Goal: Task Accomplishment & Management: Manage account settings

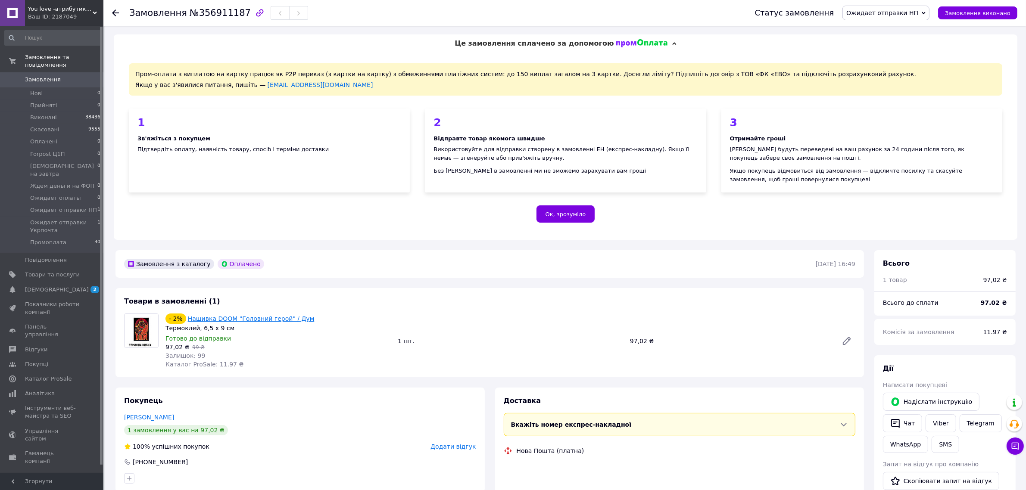
click at [239, 317] on link "Нашивка DOOM "Головний герой" / Дум" at bounding box center [251, 318] width 127 height 7
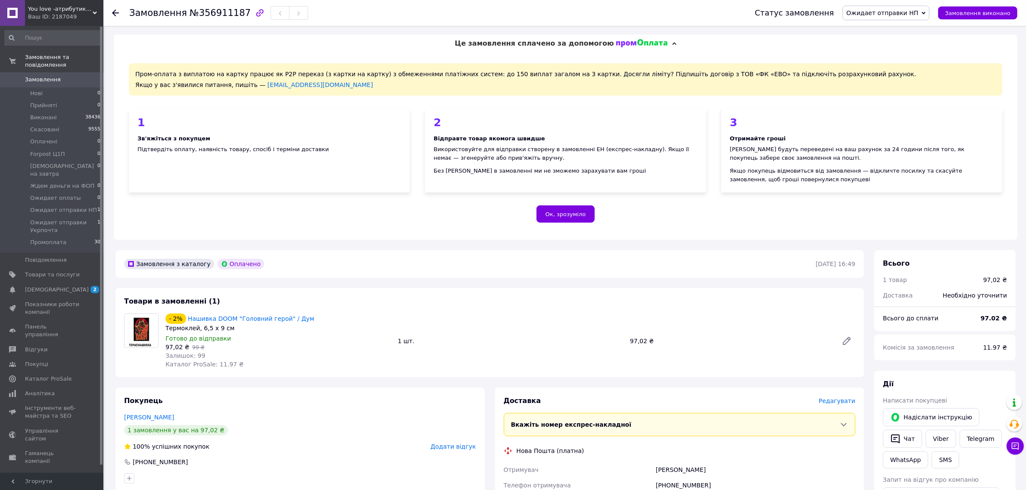
click at [53, 72] on link "Замовлення 0" at bounding box center [53, 79] width 106 height 15
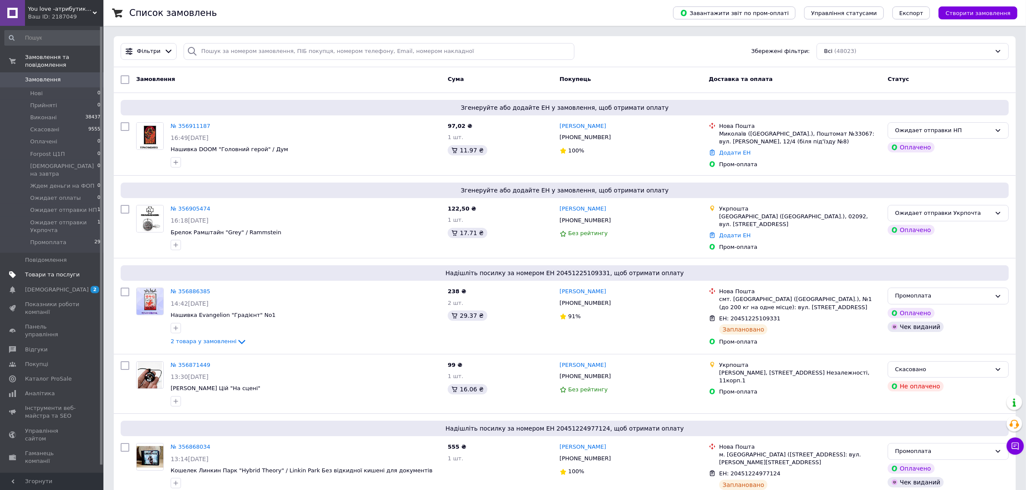
click at [52, 271] on span "Товари та послуги" at bounding box center [52, 275] width 55 height 8
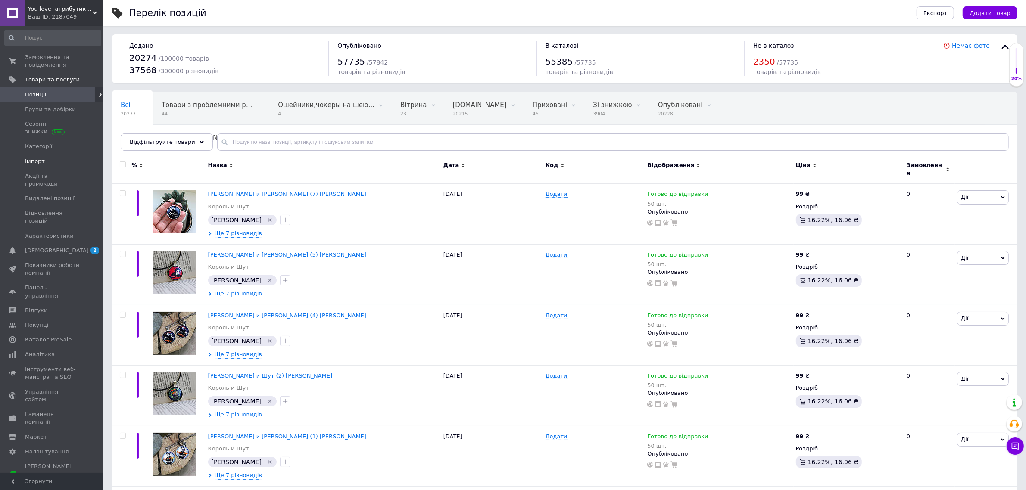
click at [37, 160] on span "Імпорт" at bounding box center [35, 162] width 20 height 8
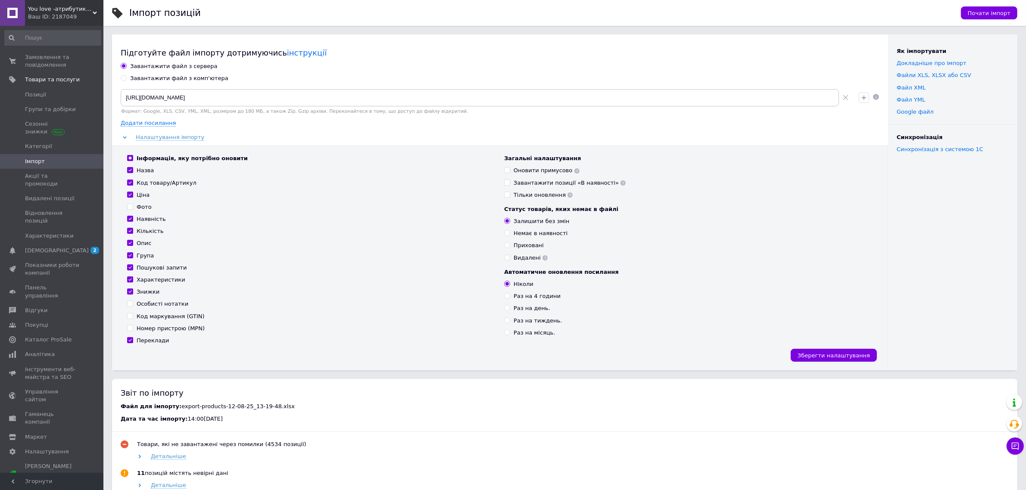
click at [124, 81] on span at bounding box center [124, 78] width 6 height 6
click at [124, 81] on input "Завантажити файл з комп'ютера" at bounding box center [124, 78] width 6 height 6
radio input "true"
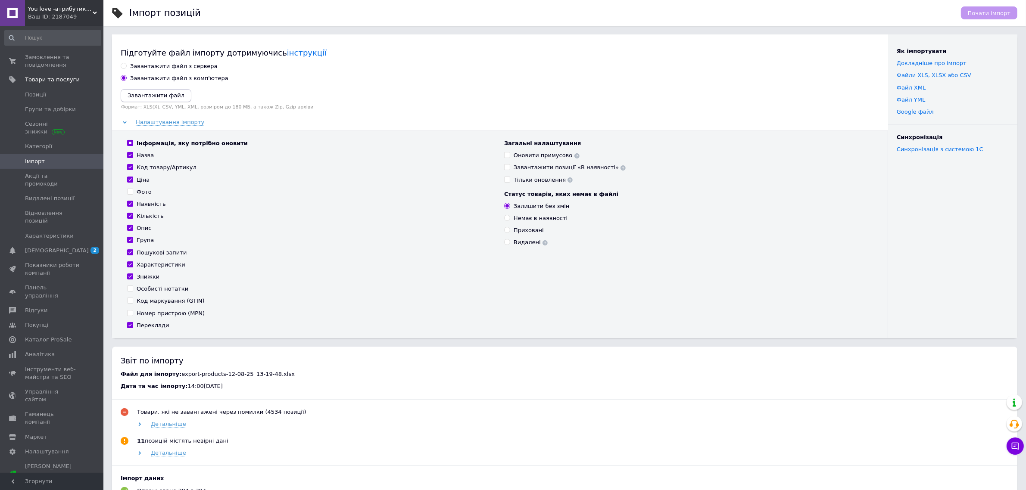
click at [150, 97] on icon "Завантажити файл" at bounding box center [156, 95] width 57 height 6
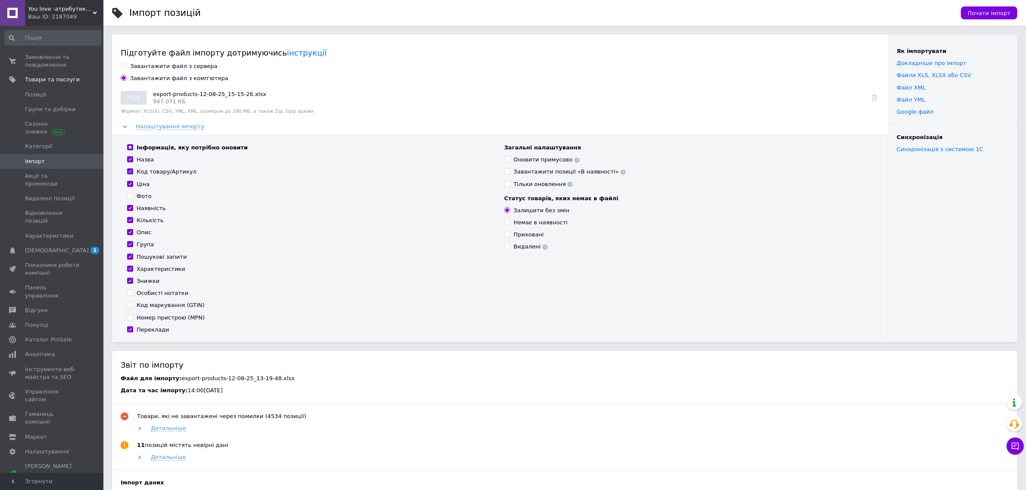
click at [129, 149] on input "Інформація, яку потрібно оновити" at bounding box center [130, 147] width 6 height 6
checkbox input "false"
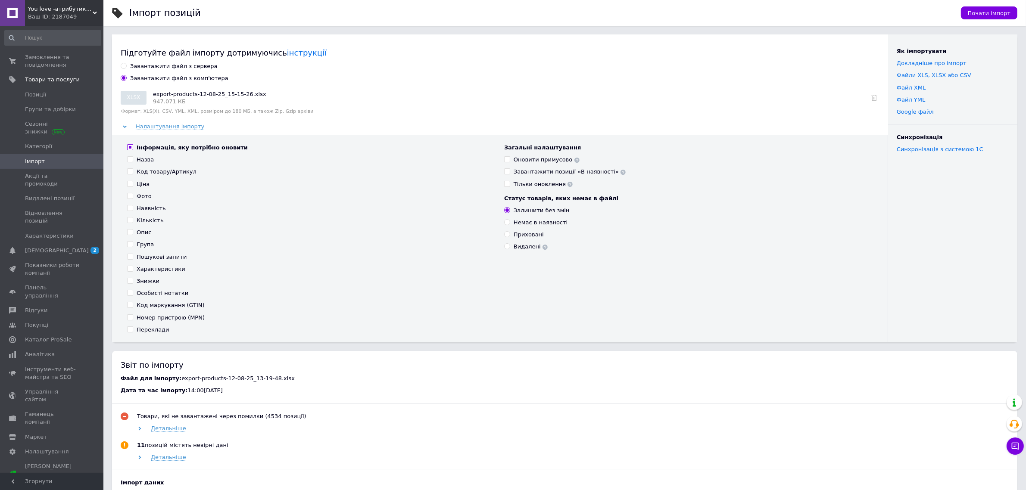
checkbox input "false"
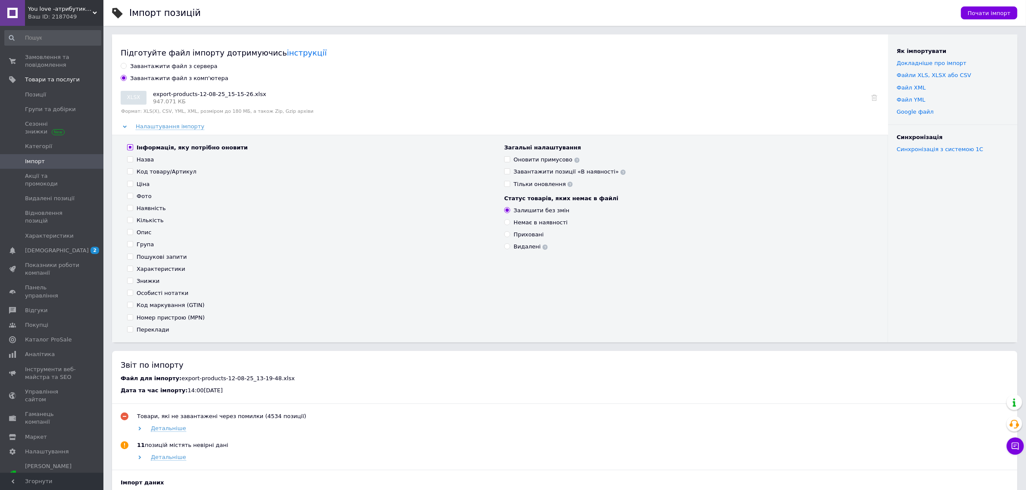
checkbox input "false"
click at [128, 331] on input "Переклади" at bounding box center [130, 330] width 6 height 6
checkbox input "true"
click at [130, 296] on label "Особисті нотатки" at bounding box center [157, 294] width 61 height 8
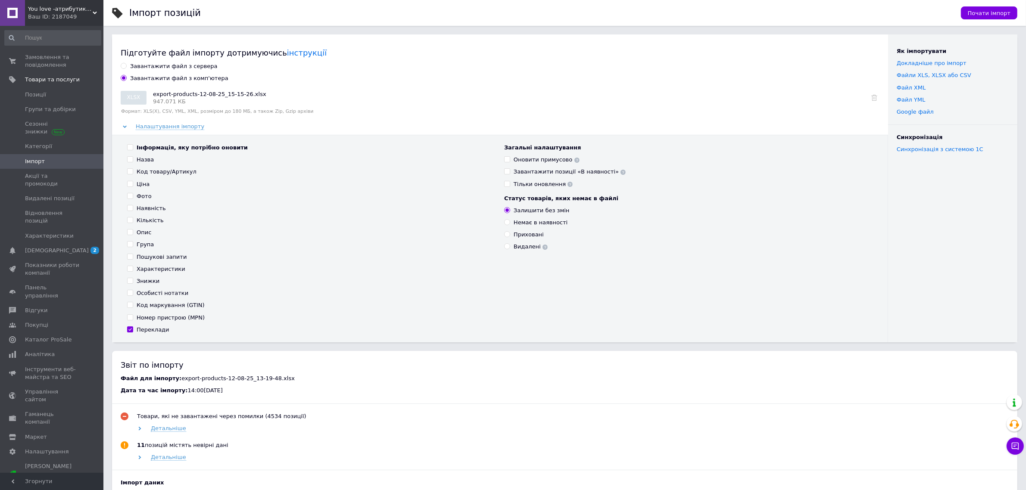
click at [130, 296] on input "Особисті нотатки" at bounding box center [130, 293] width 6 height 6
click at [130, 293] on input "Особисті нотатки" at bounding box center [130, 293] width 6 height 6
checkbox input "true"
click at [128, 281] on input "Знижки" at bounding box center [130, 281] width 6 height 6
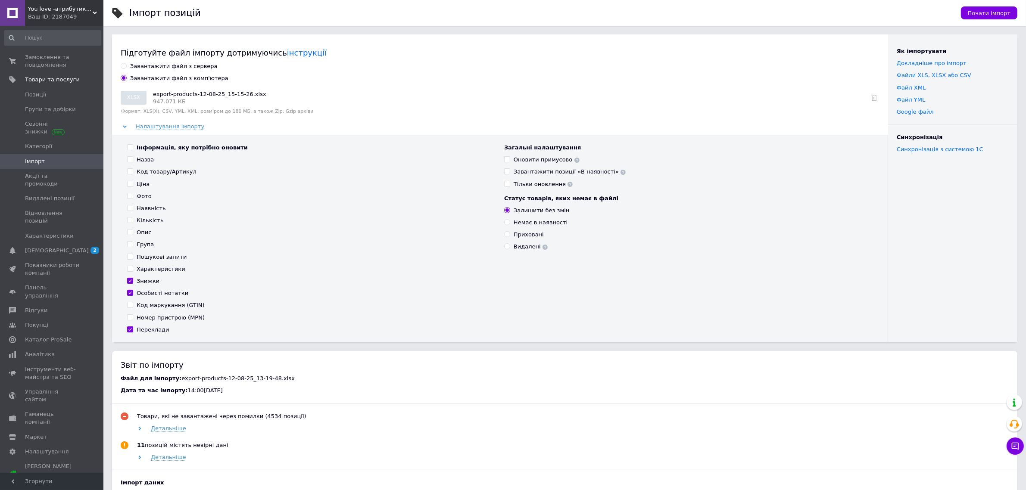
checkbox input "true"
click at [130, 292] on input "Особисті нотатки" at bounding box center [130, 293] width 6 height 6
checkbox input "false"
click at [130, 269] on input "Характеристики" at bounding box center [130, 269] width 6 height 6
checkbox input "true"
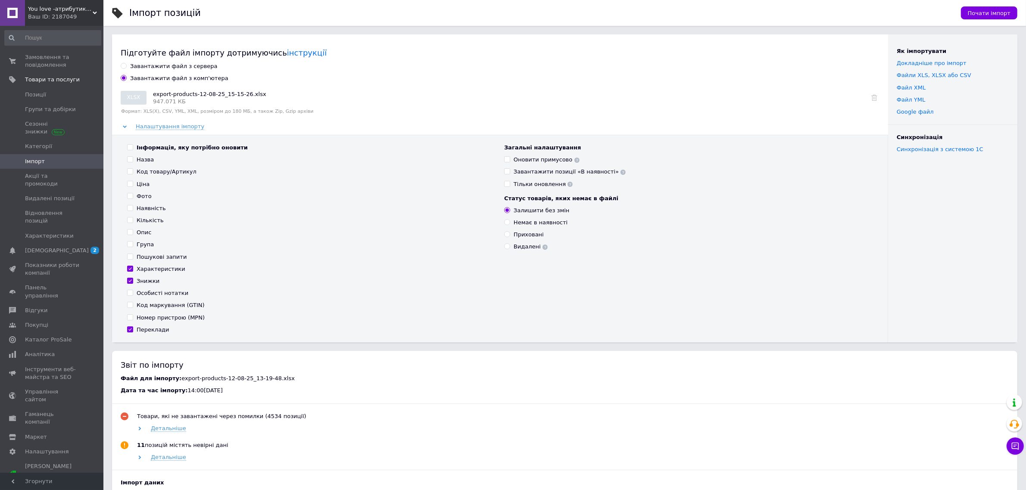
click at [132, 257] on input "Пошукові запити" at bounding box center [130, 257] width 6 height 6
checkbox input "true"
click at [130, 245] on input "Група" at bounding box center [130, 244] width 6 height 6
checkbox input "true"
click at [129, 160] on input "Назва" at bounding box center [130, 159] width 6 height 6
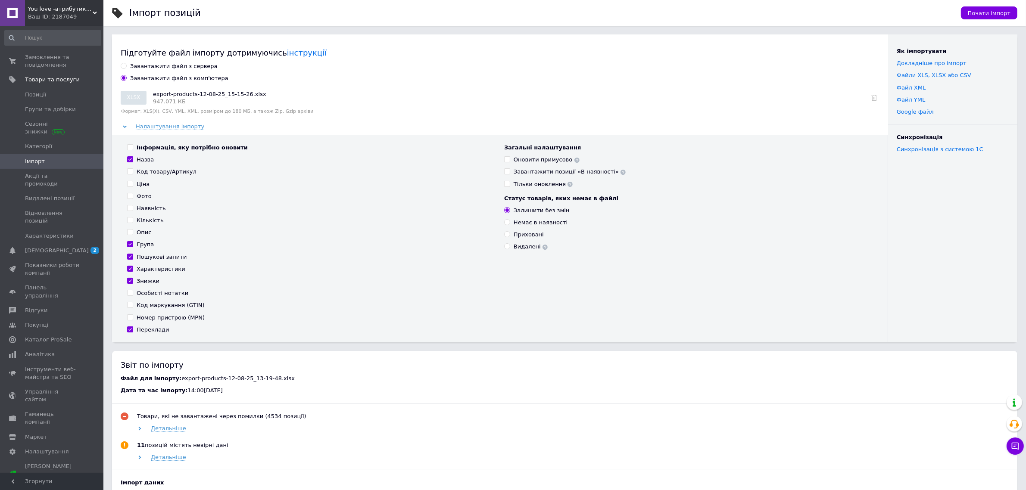
checkbox input "true"
click at [986, 13] on span "Почати імпорт" at bounding box center [989, 13] width 43 height 6
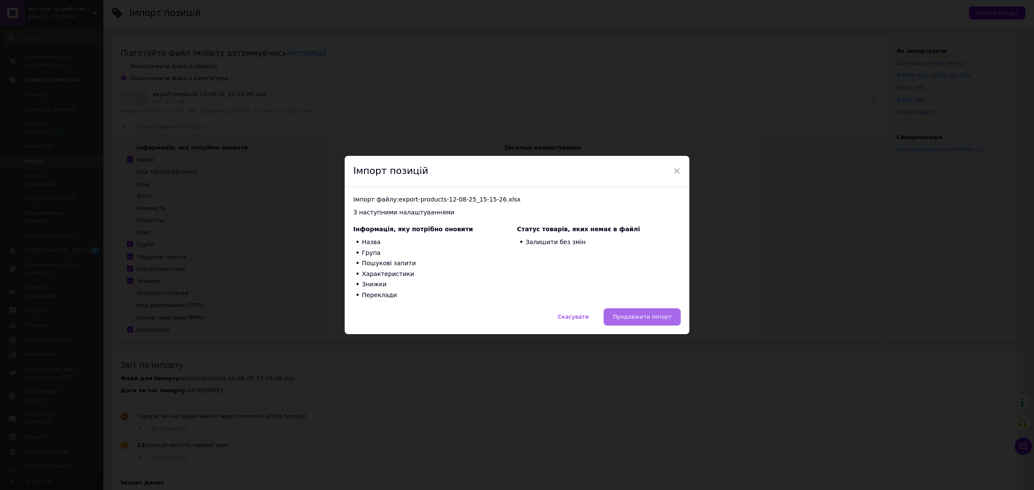
click at [645, 318] on span "Продовжити імпорт" at bounding box center [642, 317] width 59 height 6
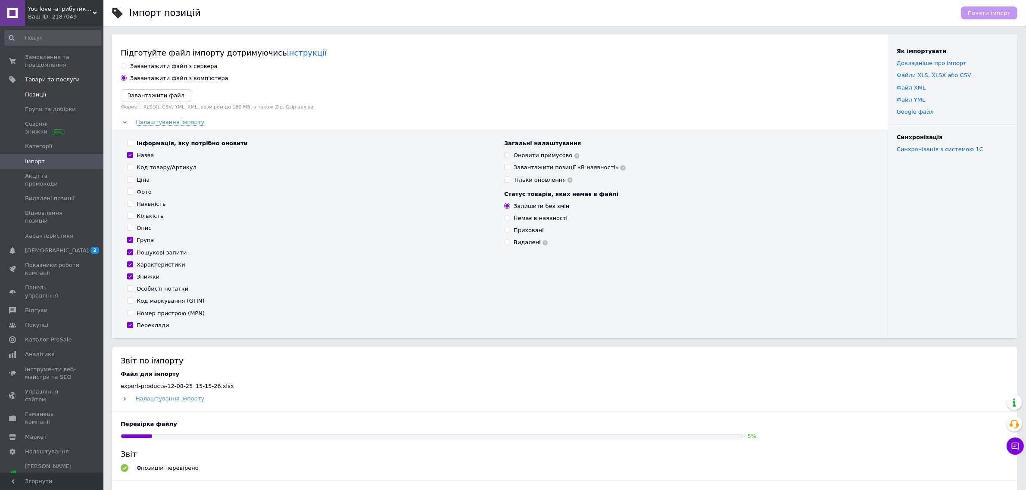
click at [40, 94] on span "Позиції" at bounding box center [35, 95] width 21 height 8
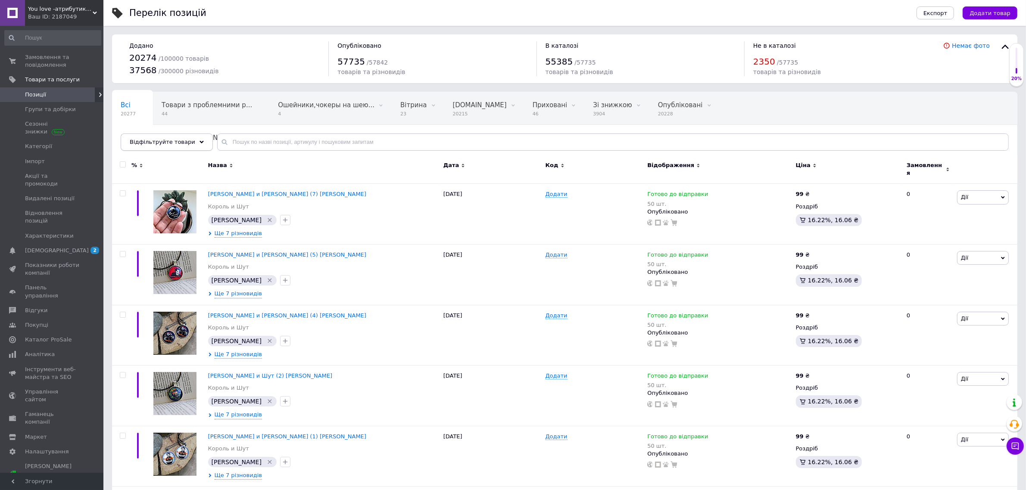
click at [171, 142] on span "Відфільтруйте товари" at bounding box center [163, 142] width 66 height 6
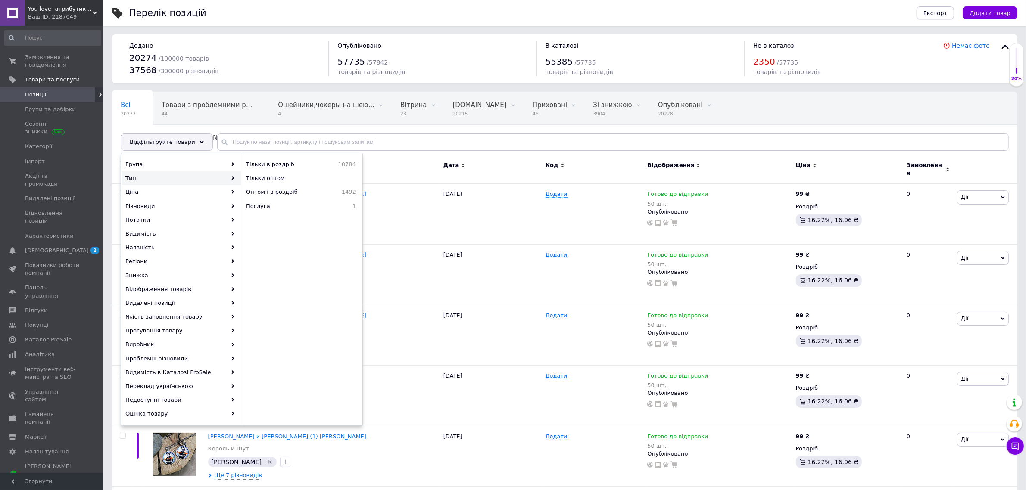
click at [938, 18] on button "Експорт" at bounding box center [936, 12] width 38 height 13
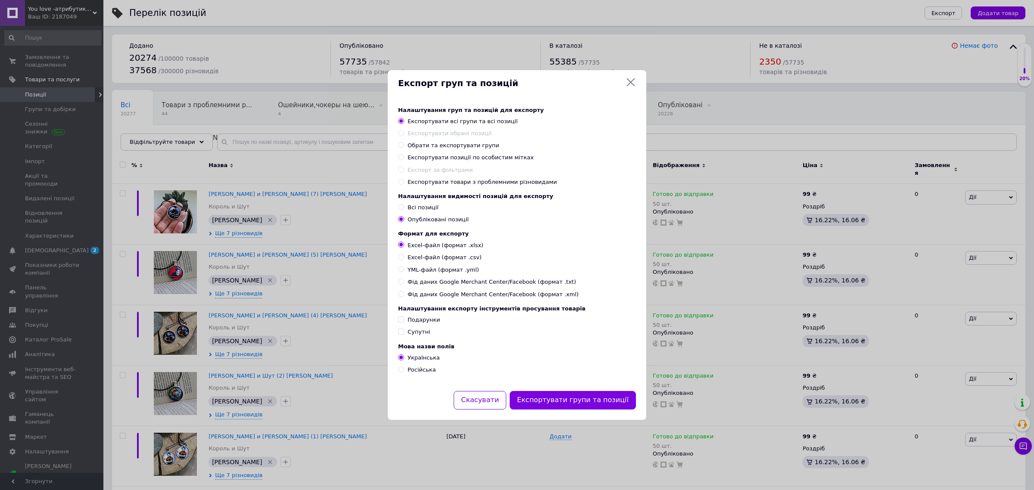
click at [401, 142] on label "Обрати та експортувати групи" at bounding box center [448, 146] width 101 height 8
click at [401, 142] on input "Обрати та експортувати групи" at bounding box center [401, 145] width 6 height 6
radio input "true"
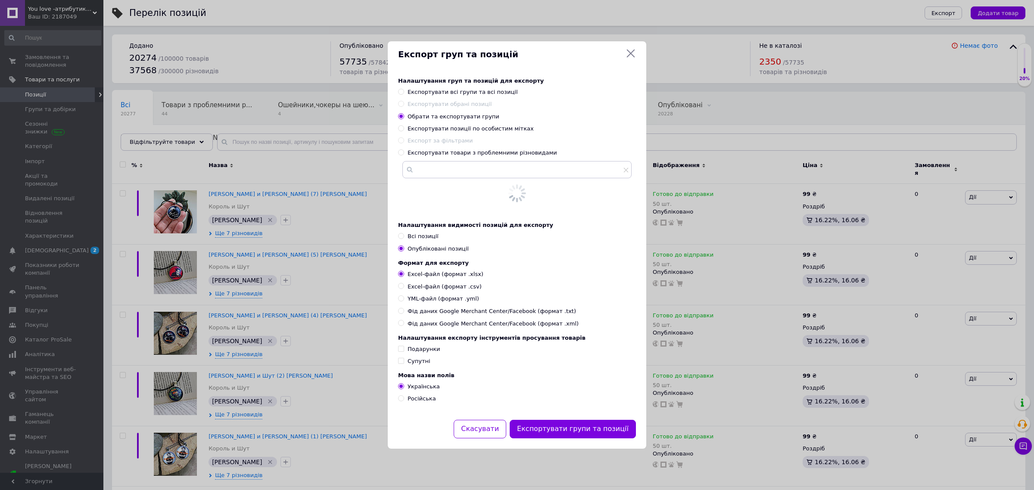
click at [399, 143] on div "Налаштування груп та позицій для експорту Експортувати всі групи та всі позиції…" at bounding box center [517, 141] width 238 height 127
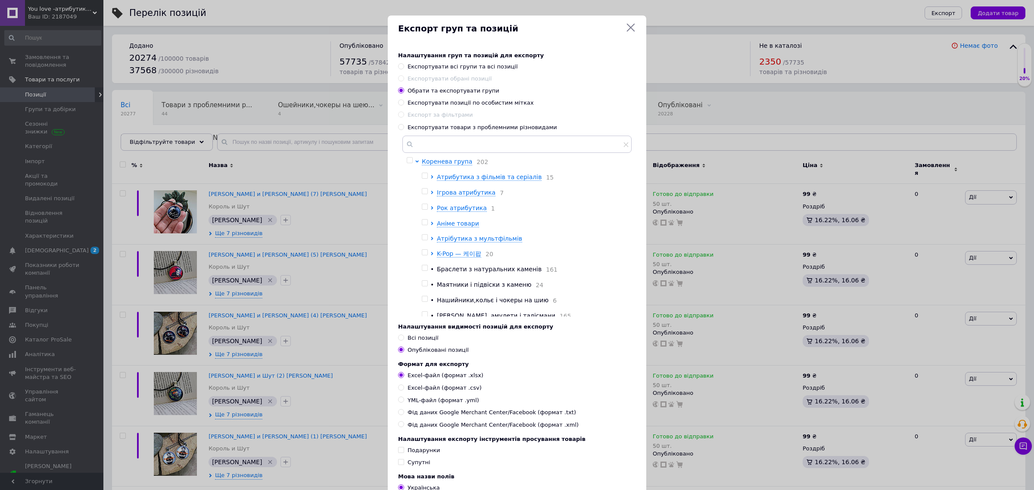
click at [402, 105] on input "Експортувати позиції по особистим мітках" at bounding box center [401, 103] width 6 height 6
radio input "true"
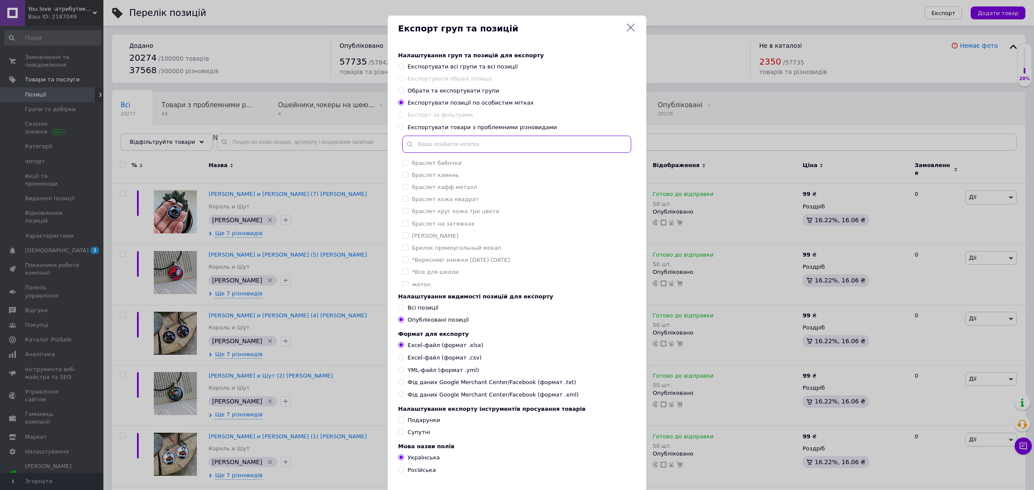
click at [427, 147] on input "text" at bounding box center [517, 144] width 229 height 17
click at [403, 223] on input "браслет на затяжках" at bounding box center [406, 224] width 6 height 6
checkbox input "true"
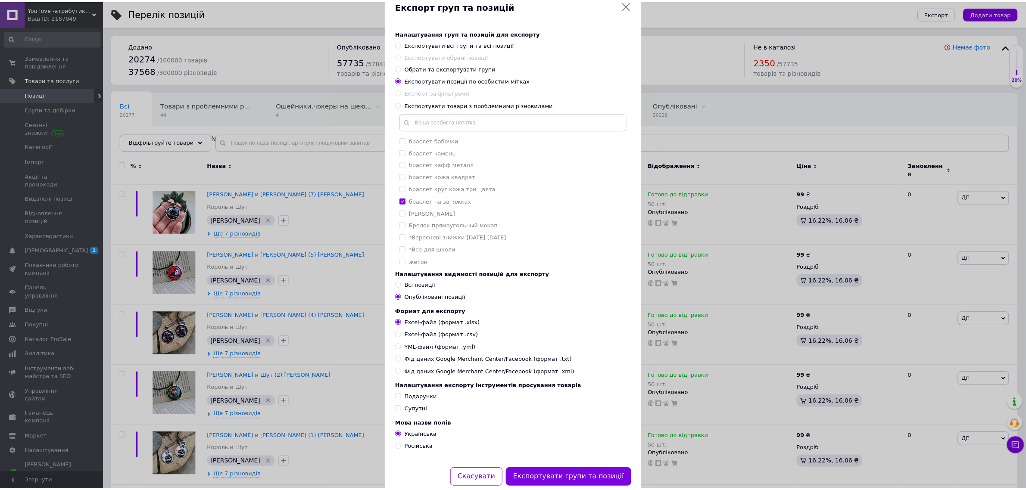
scroll to position [53, 0]
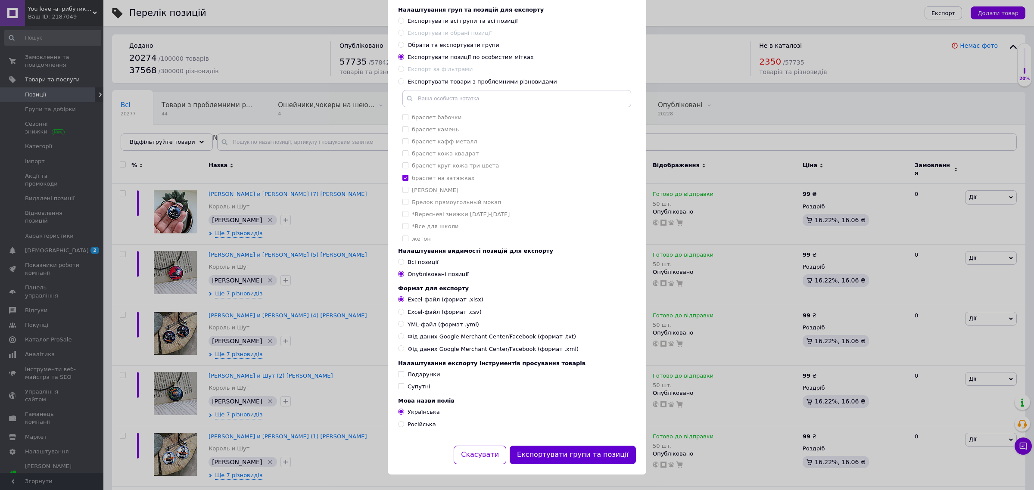
click at [557, 456] on button "Експортувати групи та позиції" at bounding box center [573, 455] width 126 height 19
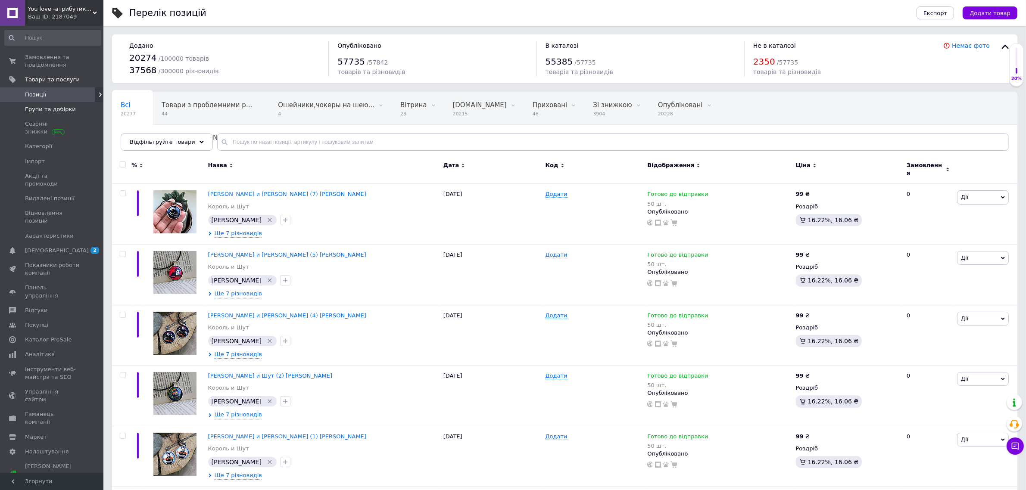
click at [40, 109] on span "Групи та добірки" at bounding box center [50, 110] width 51 height 8
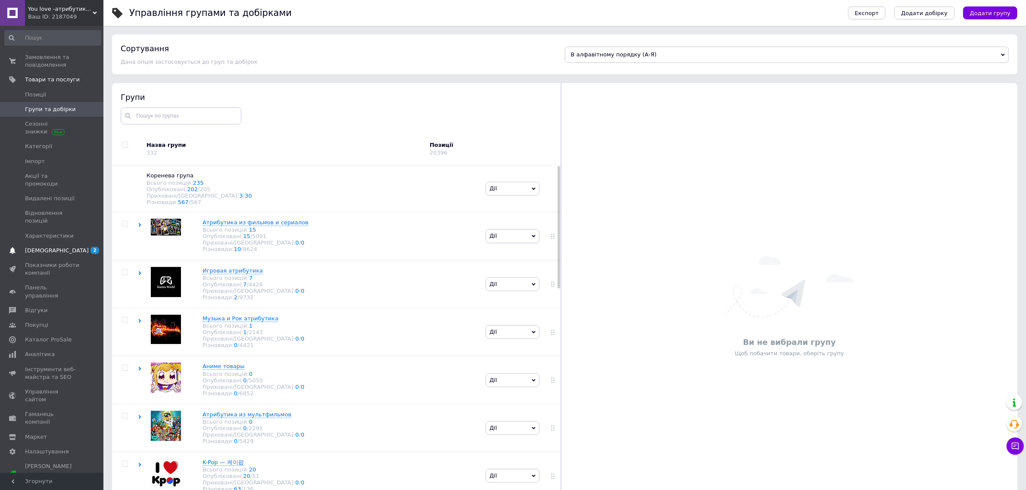
click at [44, 247] on span "[DEMOGRAPHIC_DATA]" at bounding box center [57, 251] width 64 height 8
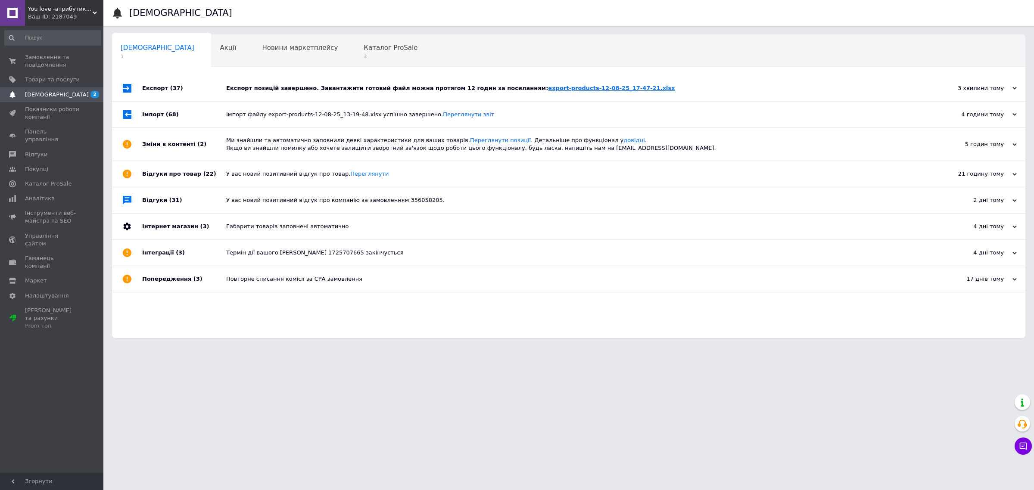
click at [577, 85] on link "export-products-12-08-25_17-47-21.xlsx" at bounding box center [611, 88] width 127 height 6
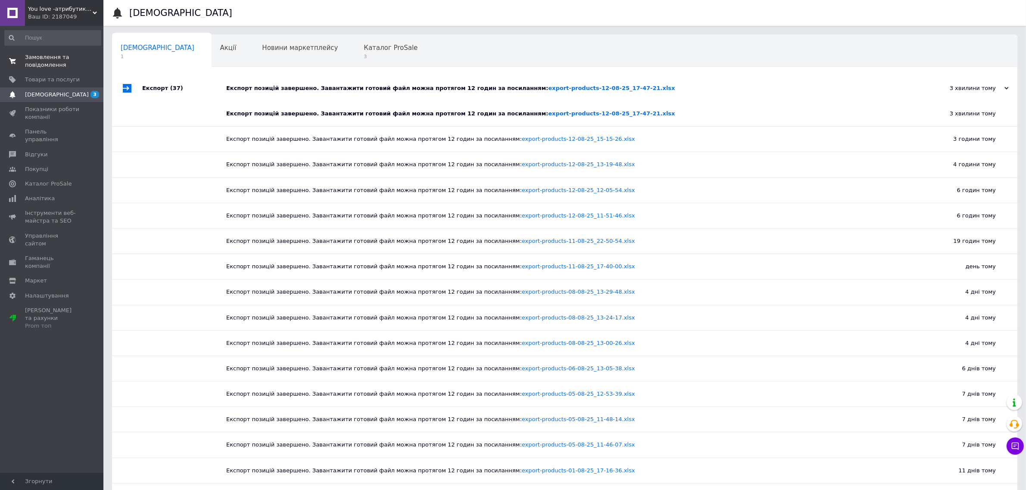
click at [55, 59] on span "Замовлення та повідомлення" at bounding box center [52, 61] width 55 height 16
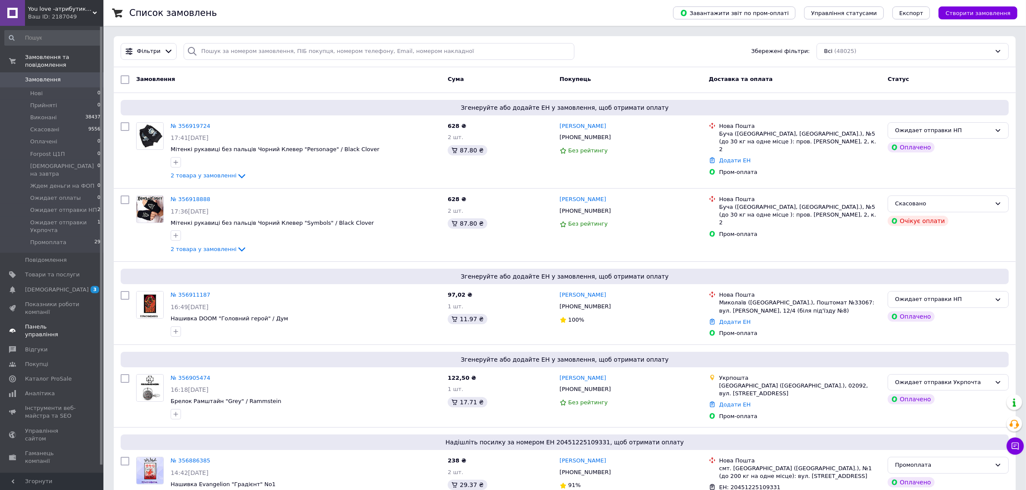
click at [47, 323] on span "Панель управління" at bounding box center [52, 331] width 55 height 16
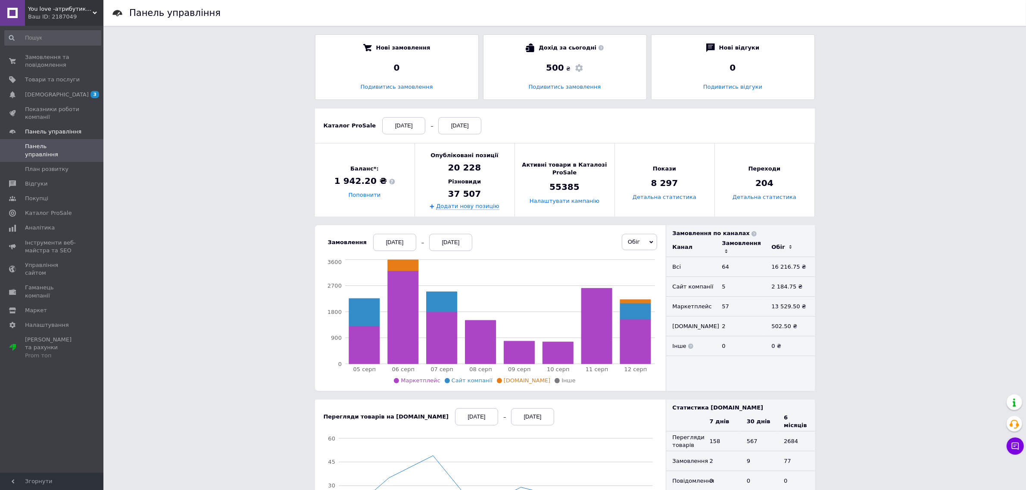
click at [634, 245] on span "Обіг" at bounding box center [634, 242] width 12 height 6
click at [640, 262] on li "Замовлення" at bounding box center [644, 260] width 44 height 12
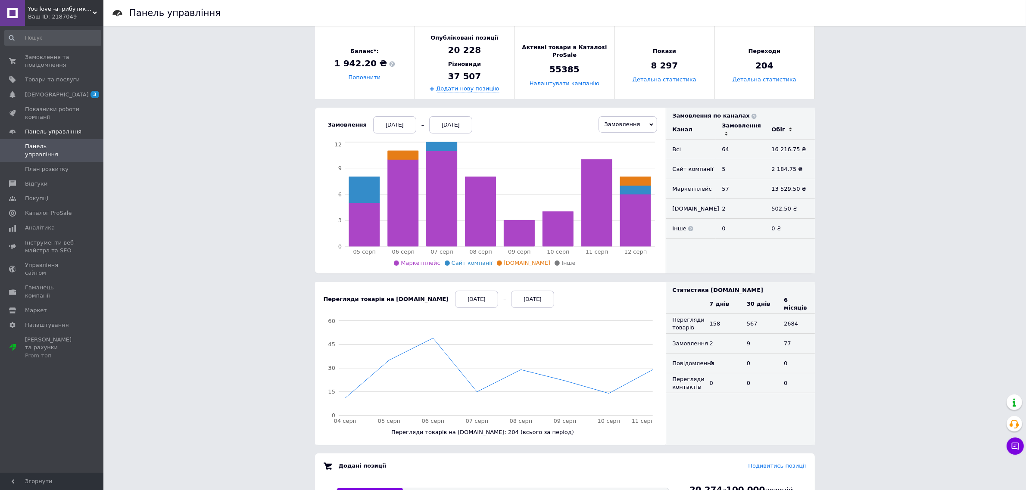
scroll to position [67, 0]
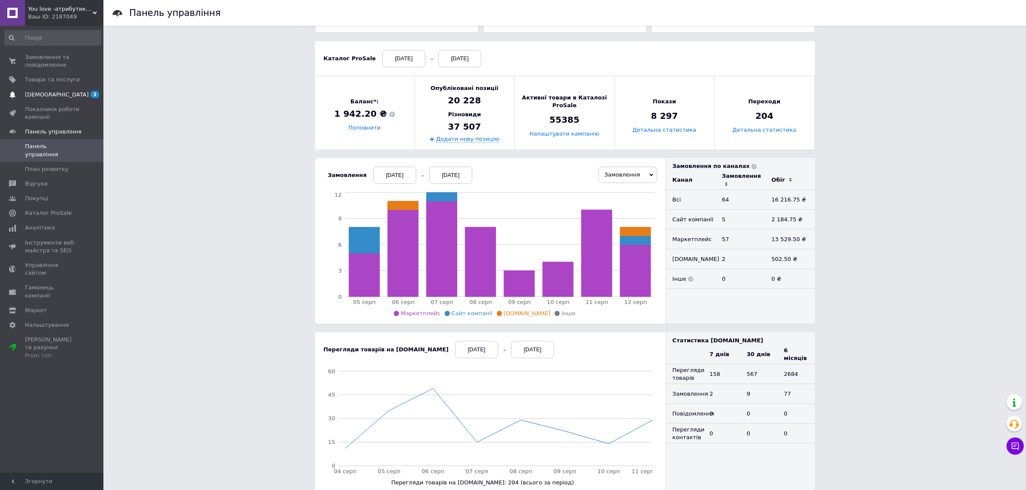
click at [40, 89] on link "[DEMOGRAPHIC_DATA] 3" at bounding box center [53, 94] width 106 height 15
